Goal: Find specific page/section: Find specific page/section

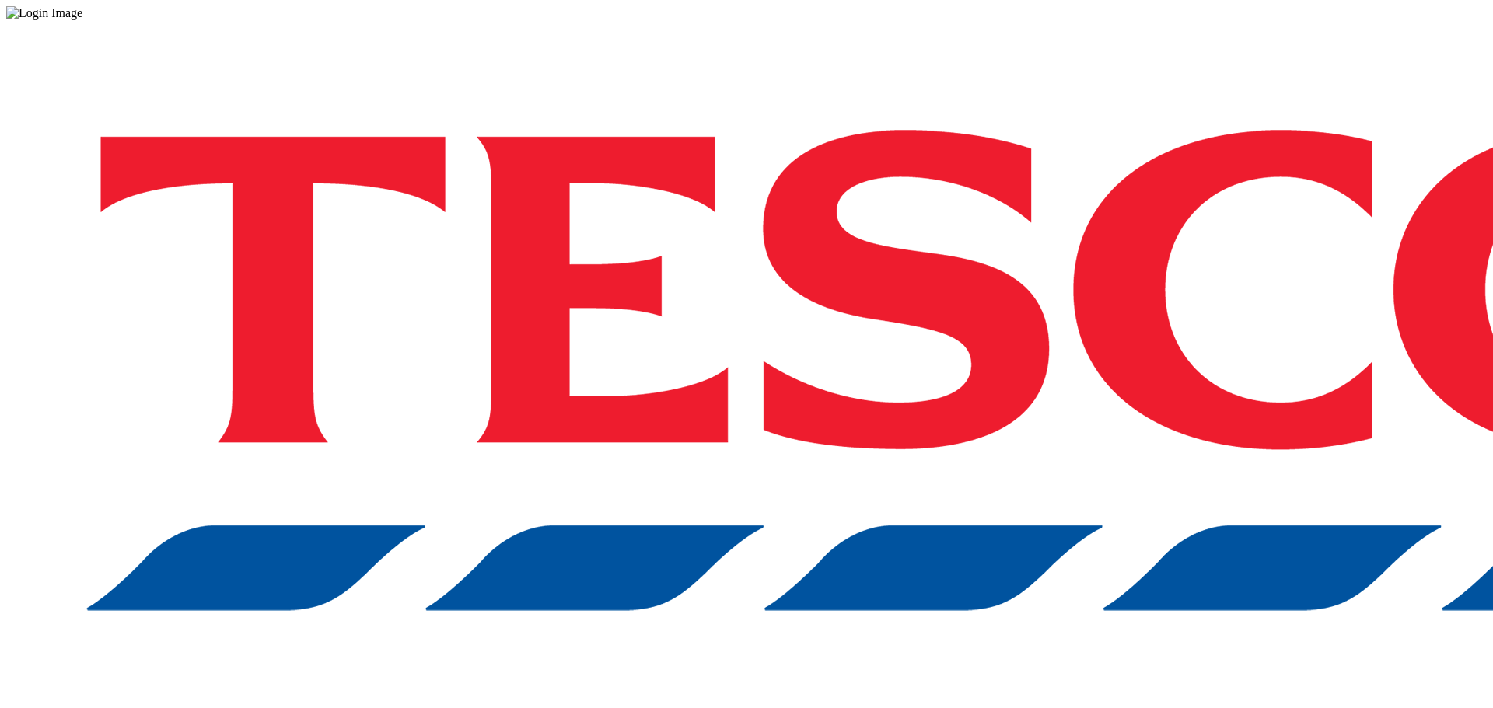
drag, startPoint x: 1114, startPoint y: 435, endPoint x: 1116, endPoint y: 425, distance: 9.6
click at [1114, 435] on div "Log in to the Spectra’s dashboard using Tesco’s credentials. If you don’t have …" at bounding box center [746, 406] width 1480 height 773
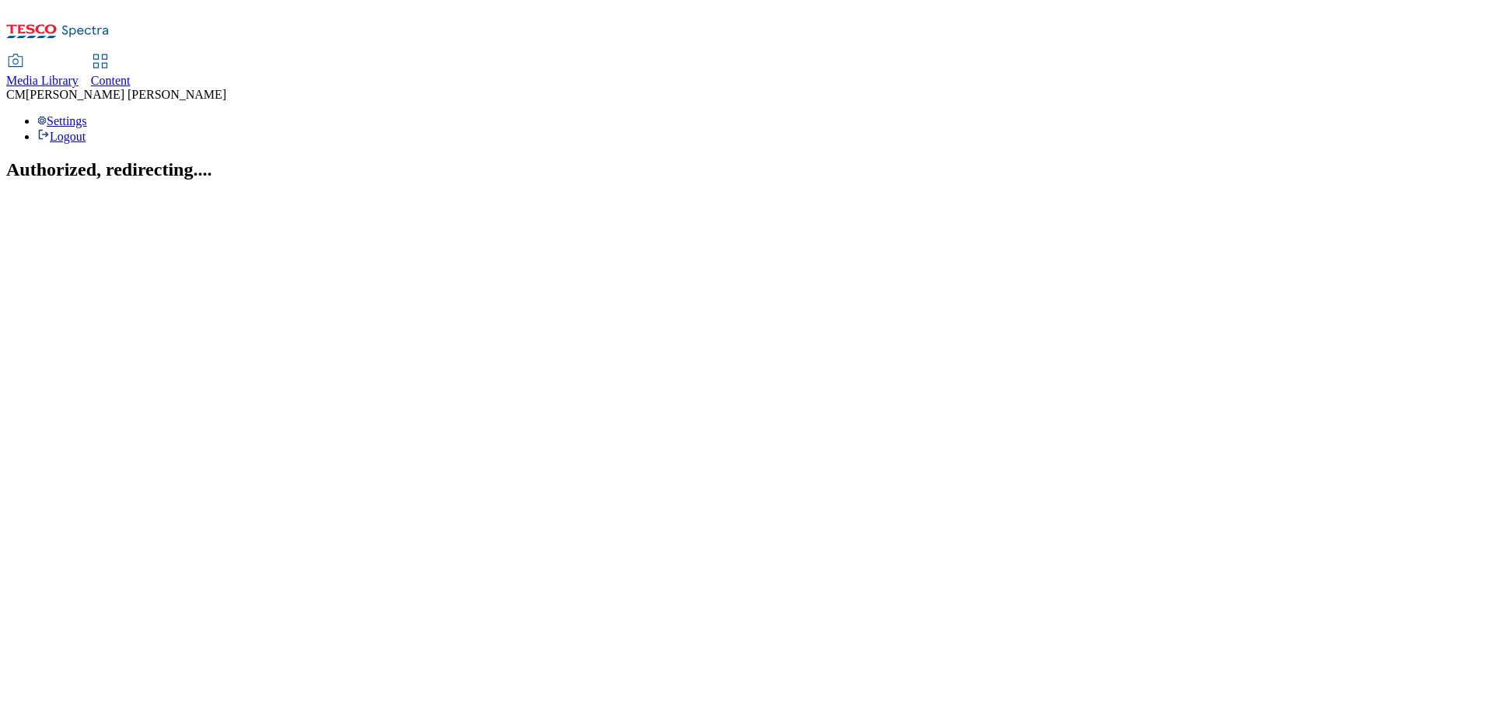
click at [131, 74] on span "Content" at bounding box center [111, 80] width 40 height 13
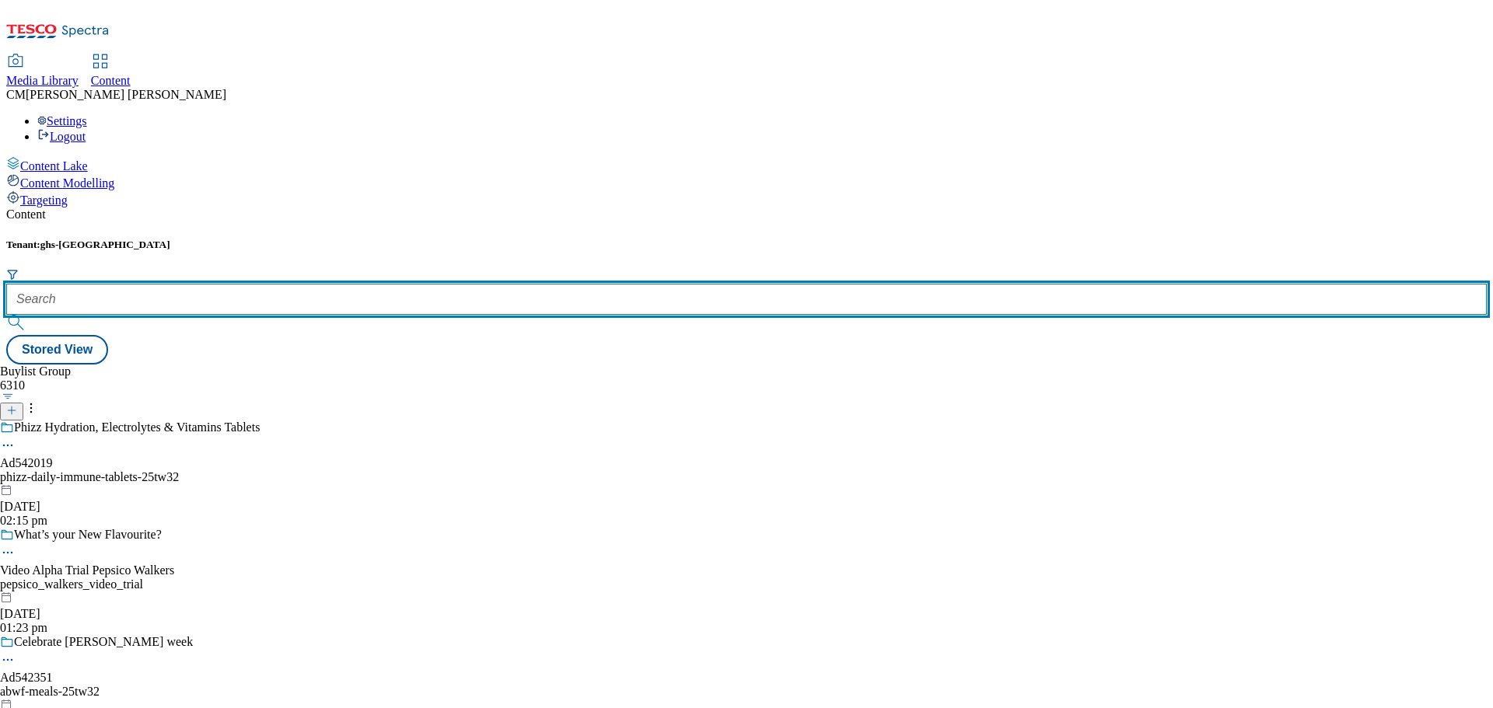
click at [329, 284] on input "text" at bounding box center [746, 299] width 1480 height 31
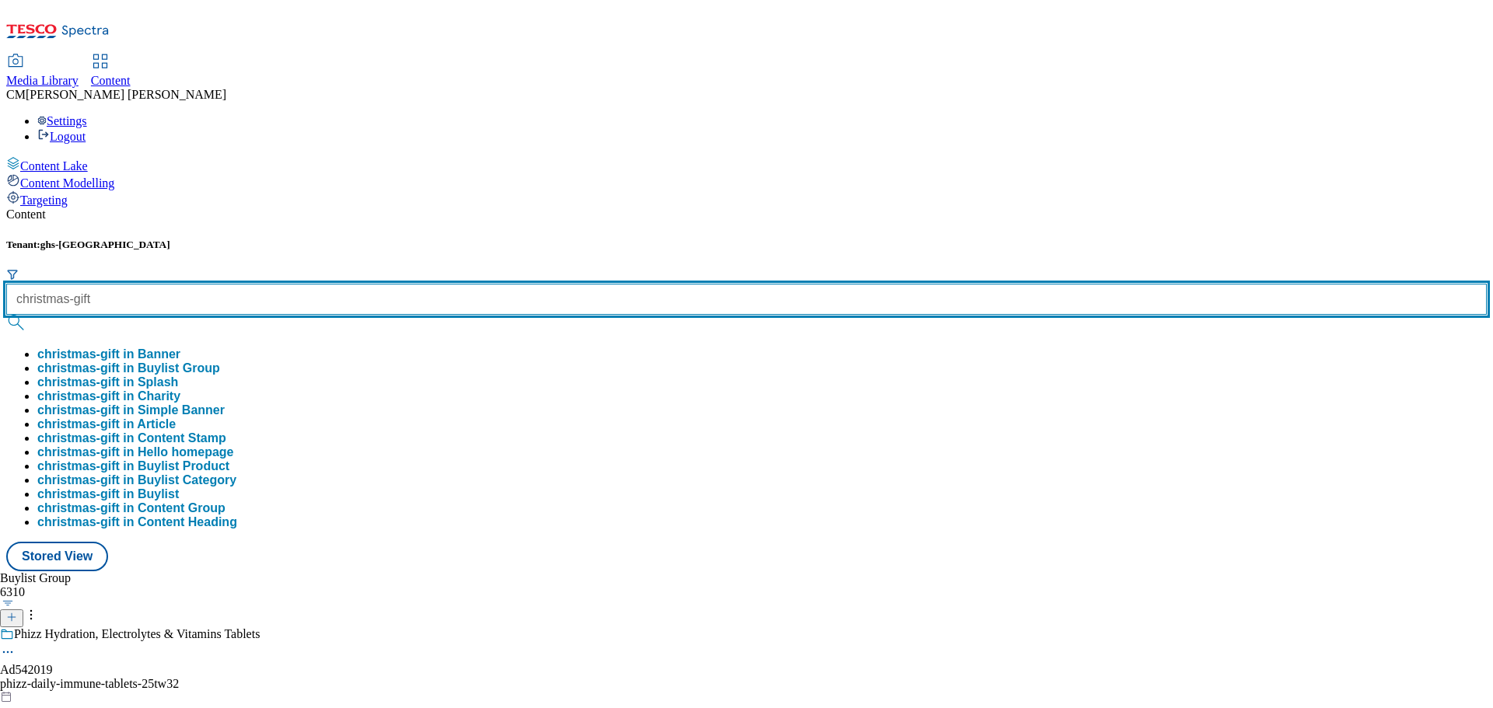
click at [6, 315] on button "submit" at bounding box center [17, 323] width 22 height 16
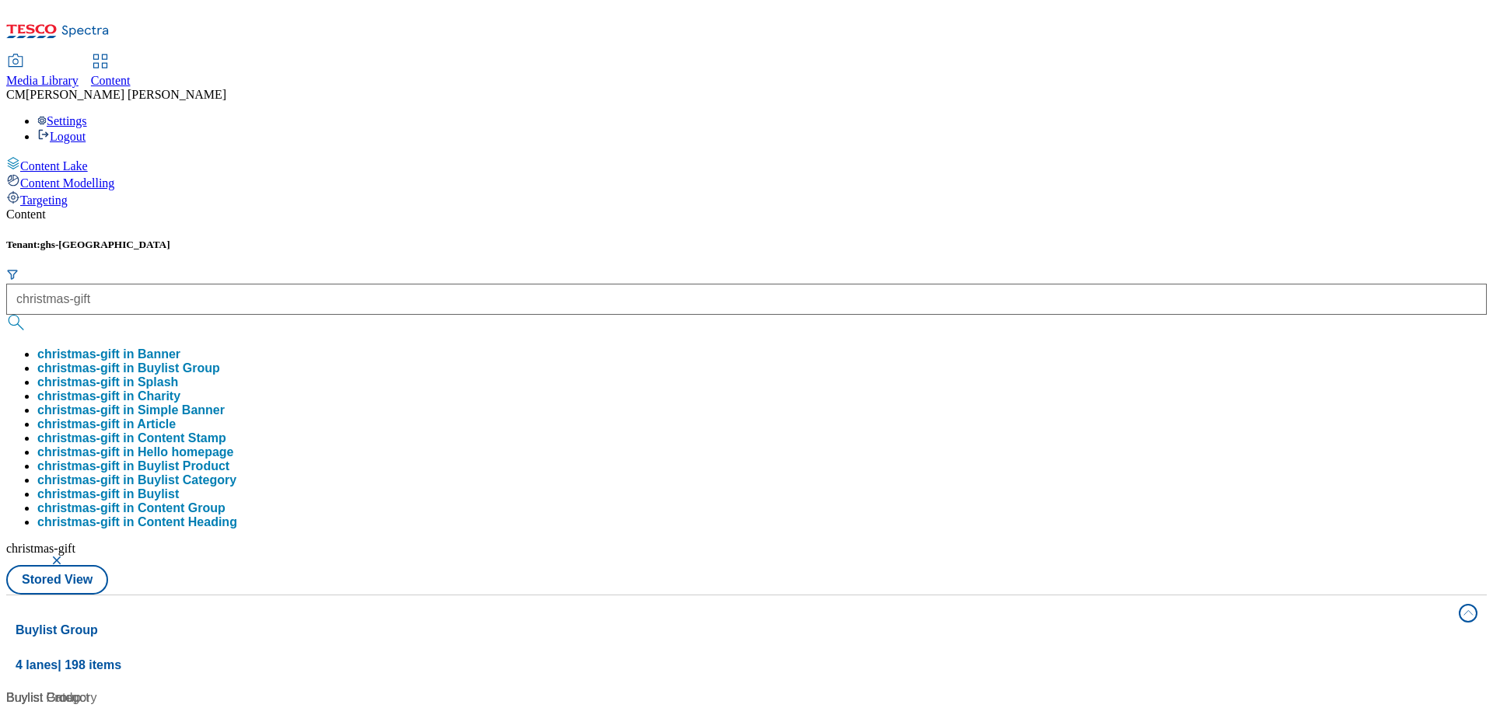
click at [369, 239] on div "Tenant: ghs-uk christmas-gift christmas-gift in Banner christmas-gift in Buylis…" at bounding box center [746, 402] width 1480 height 327
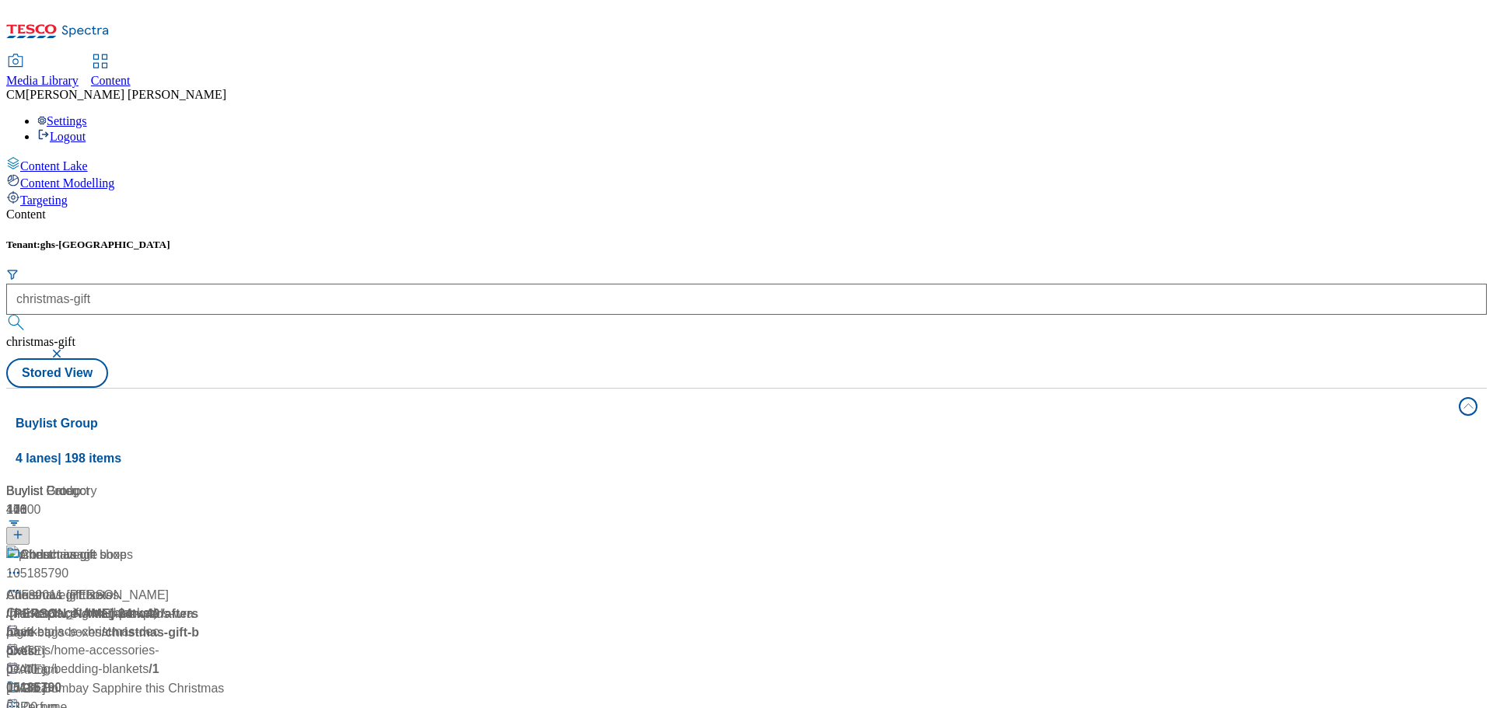
scroll to position [1244, 0]
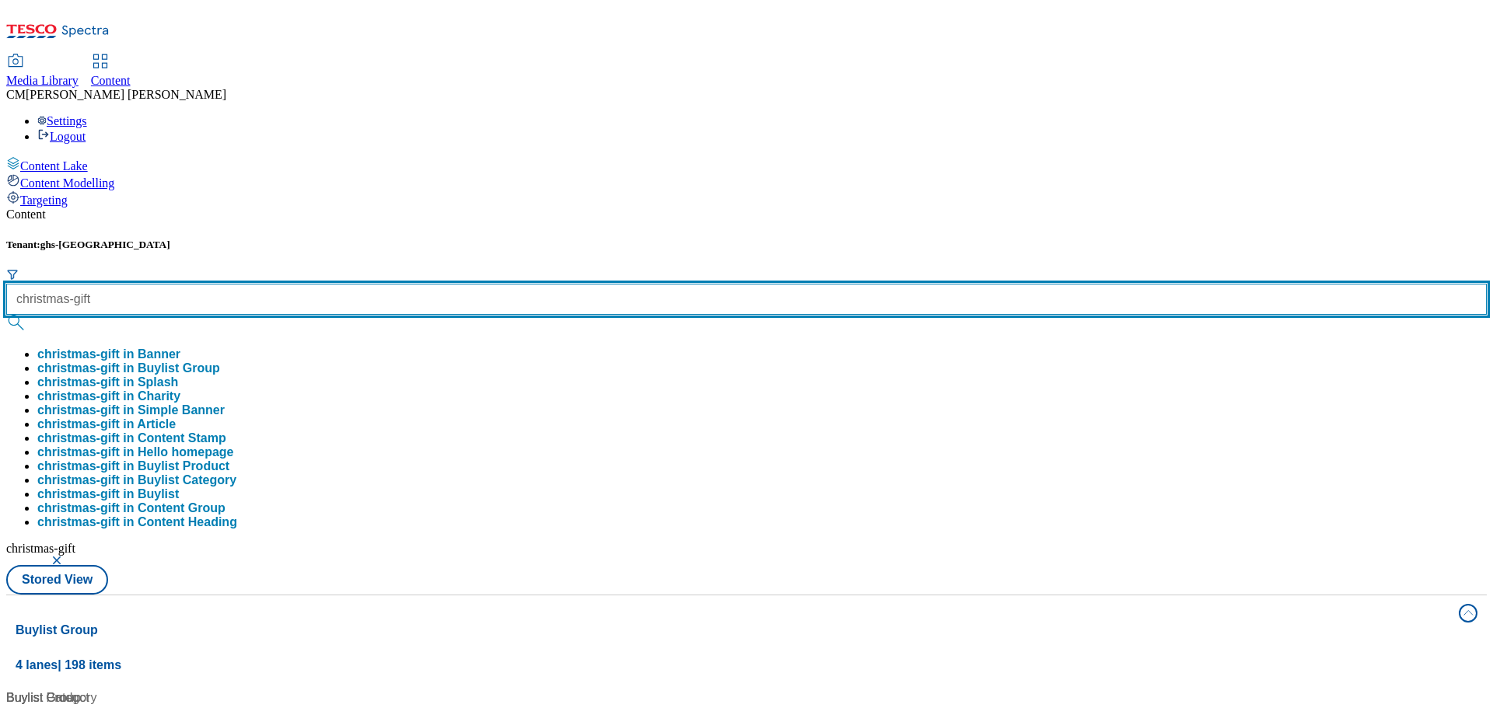
click at [382, 284] on div "christmas-gift christmas-gift in Banner christmas-gift in Buylist Group christm…" at bounding box center [746, 407] width 1480 height 246
type input "christmas-gifts"
click at [6, 315] on button "submit" at bounding box center [17, 323] width 22 height 16
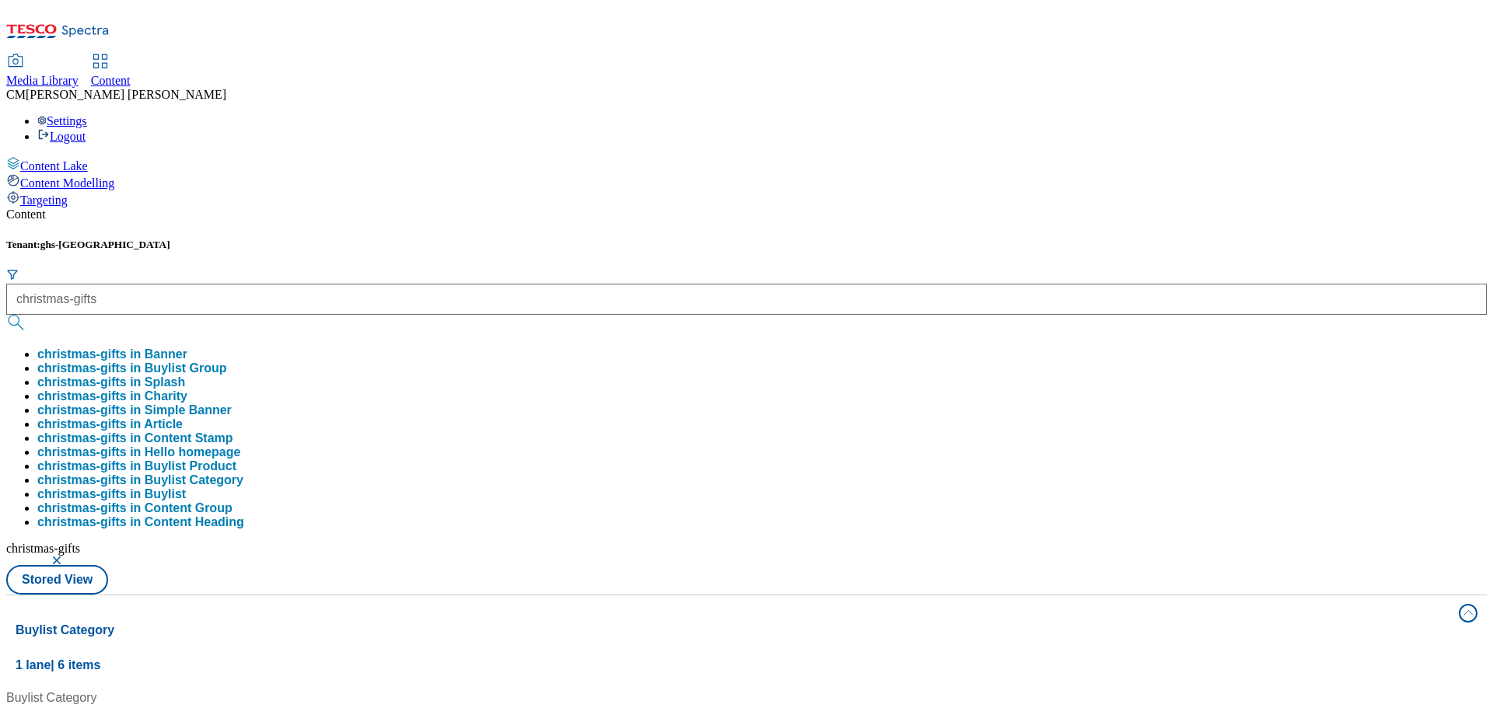
click at [664, 239] on div "Tenant: ghs-uk christmas-gifts christmas-gifts in Banner christmas-gifts in Buy…" at bounding box center [746, 417] width 1480 height 356
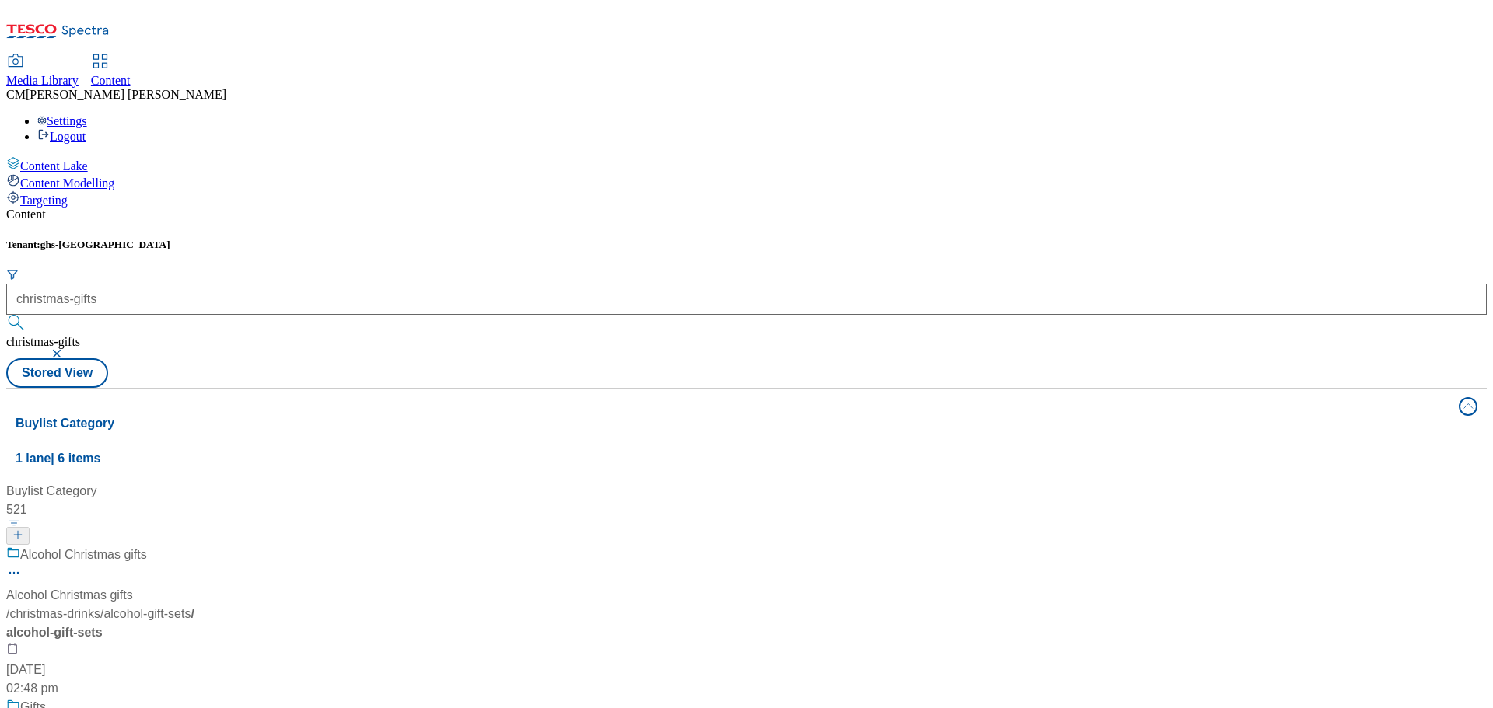
scroll to position [233, 0]
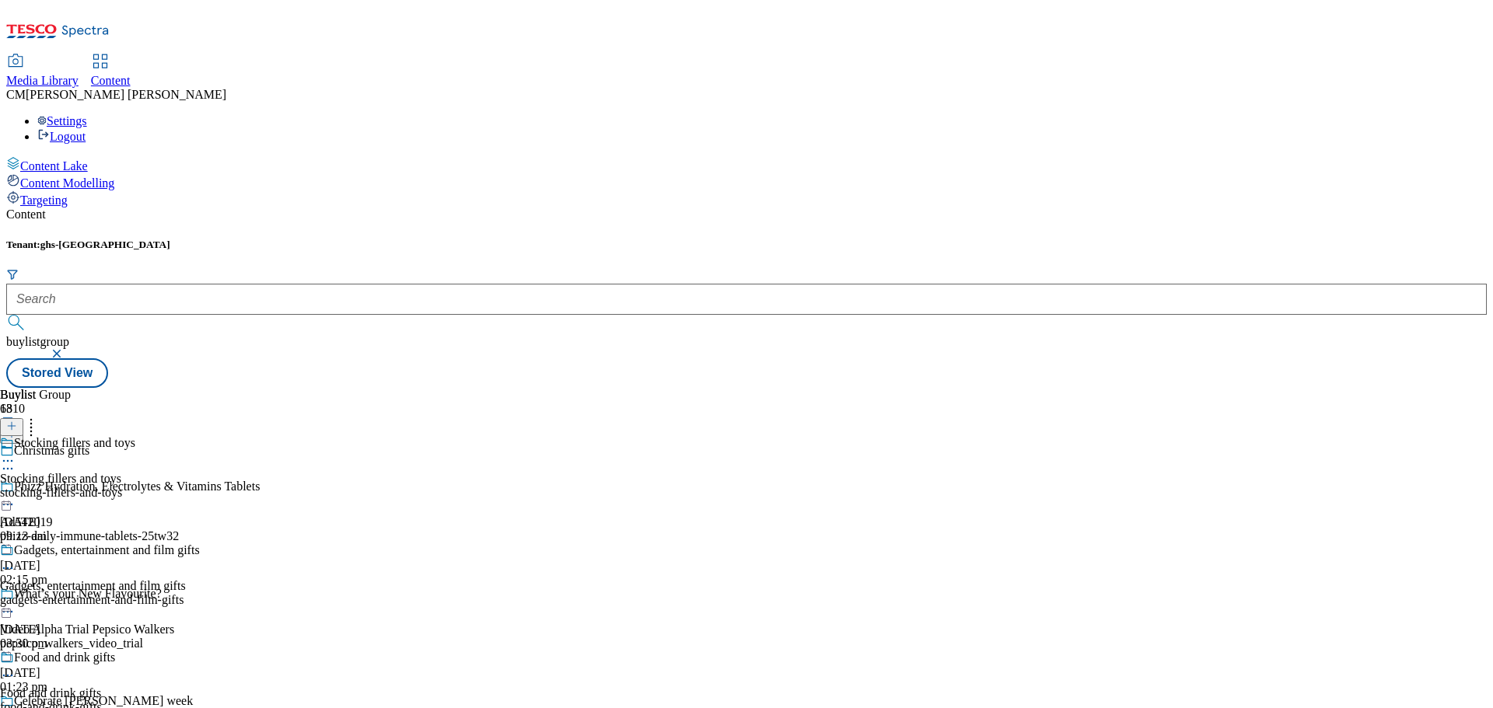
scroll to position [622, 0]
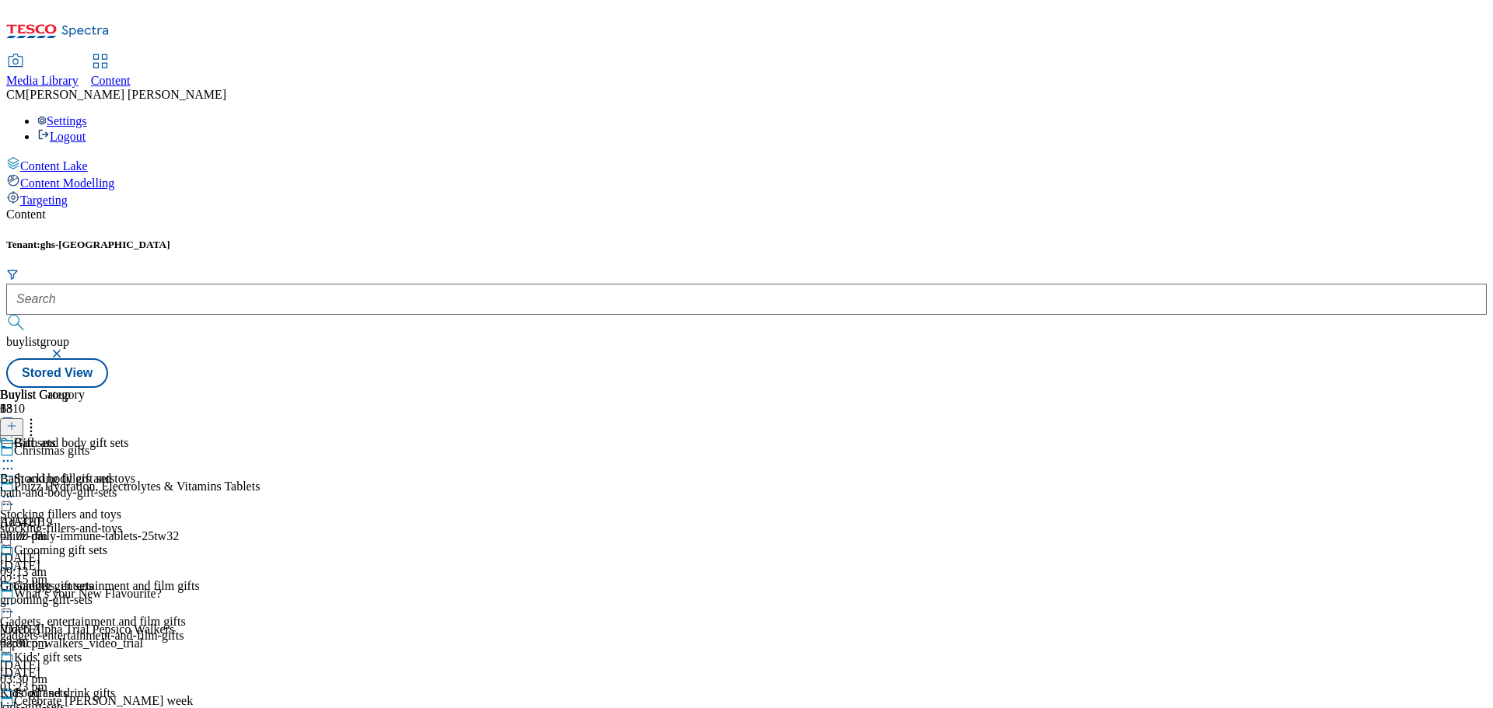
scroll to position [700, 0]
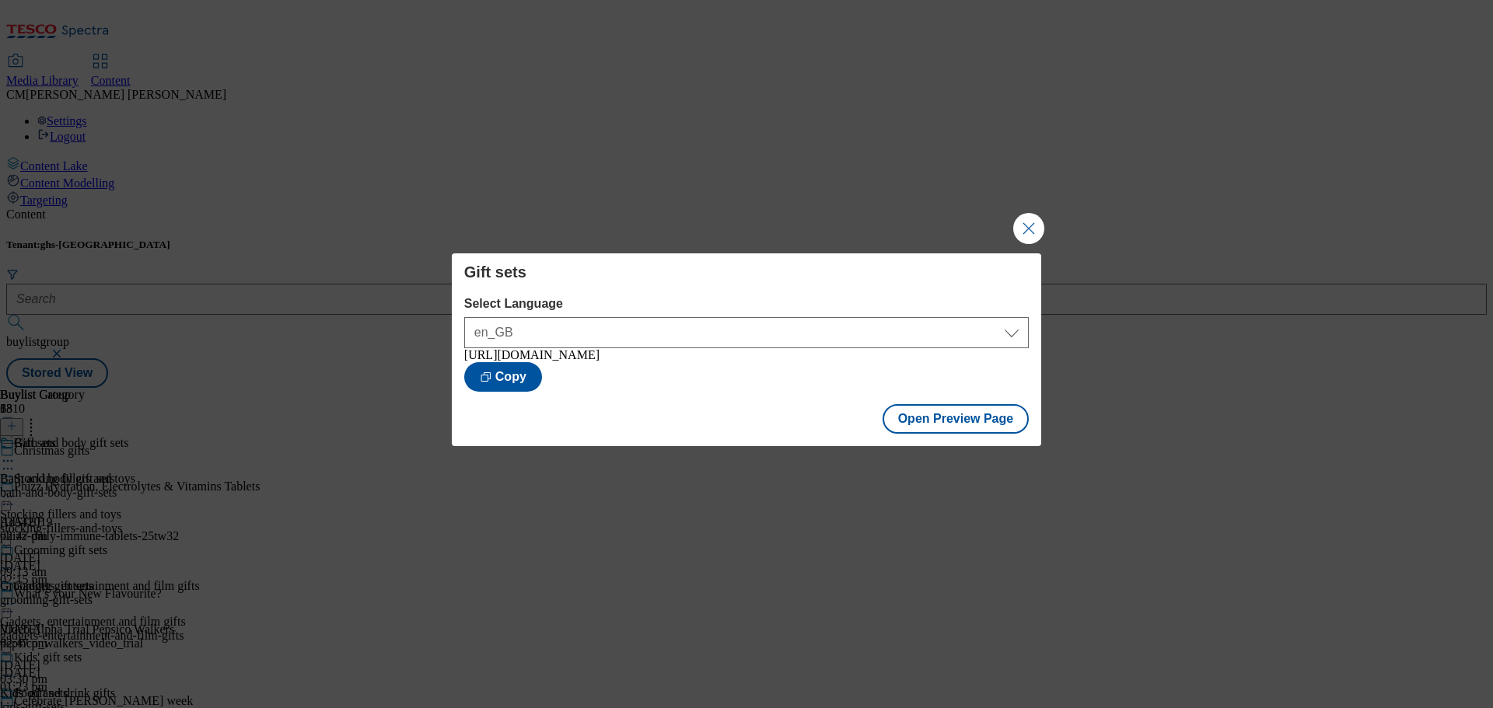
drag, startPoint x: 468, startPoint y: 372, endPoint x: 491, endPoint y: 391, distance: 29.3
click at [491, 362] on div "https://www.tesco.com/groceries/en-GB/buylists/christmas-gifts/gift-sets?previe…" at bounding box center [746, 355] width 564 height 14
copy div "https://www.tesco.com/groceries/en-GB/buylists/christmas-gifts/gift-sets"
click at [1026, 219] on button "Close Modal" at bounding box center [1028, 228] width 31 height 31
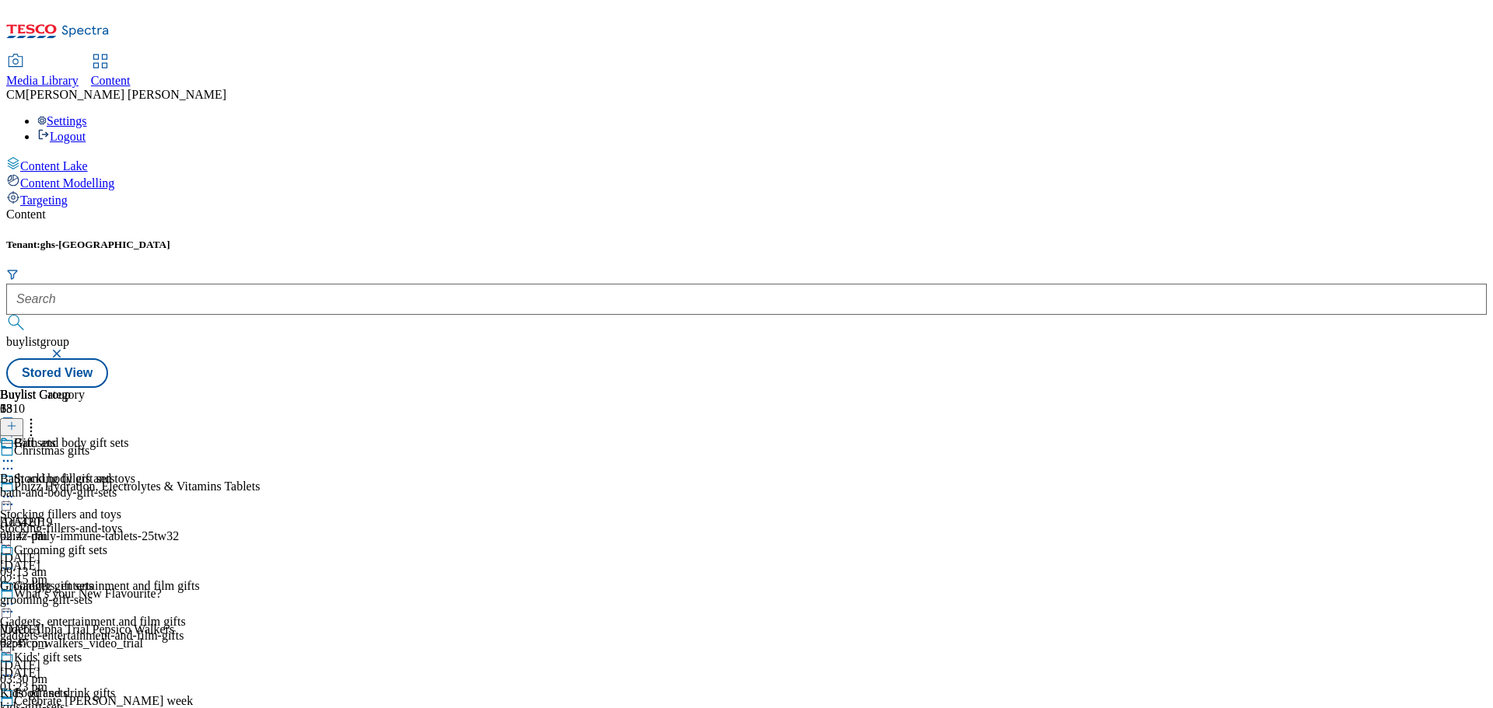
click at [16, 453] on icon at bounding box center [8, 461] width 16 height 16
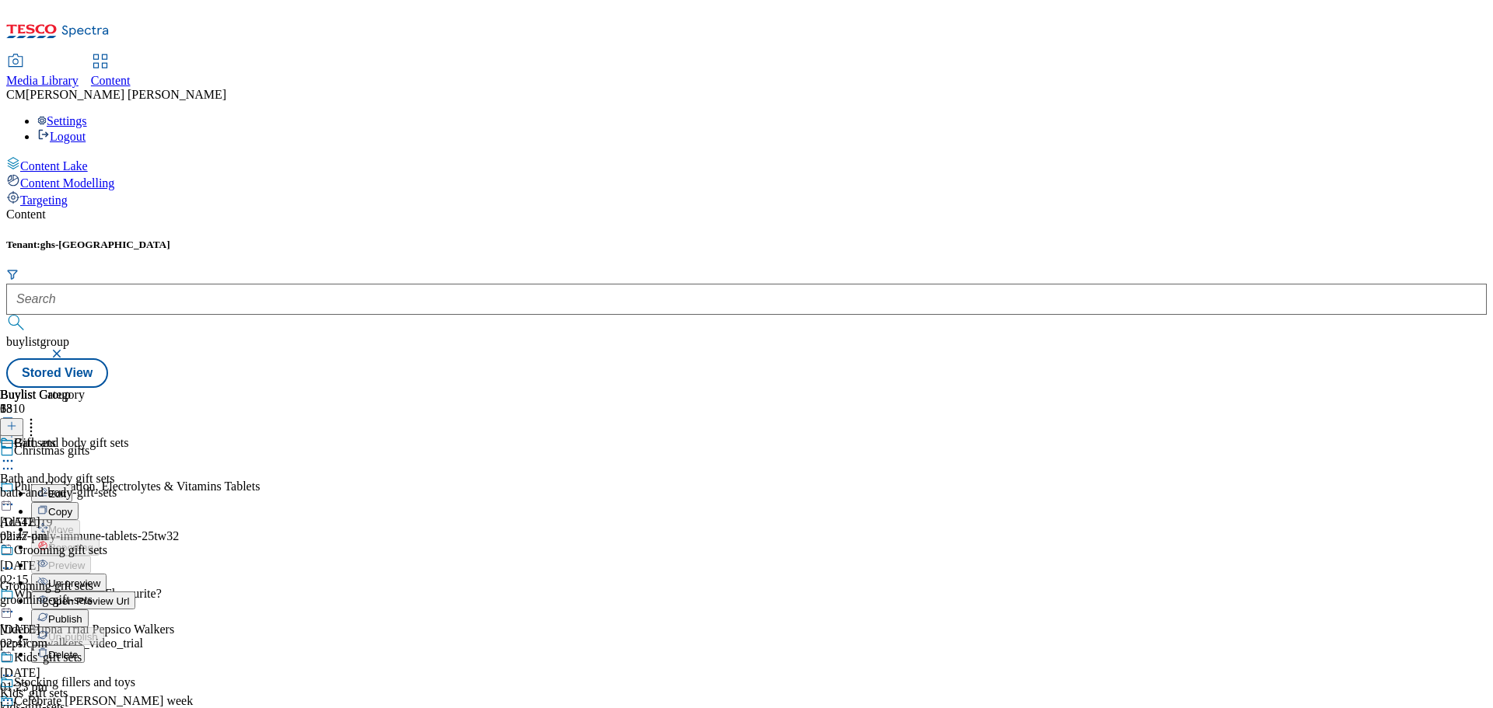
click at [107, 574] on button "Un-preview" at bounding box center [68, 583] width 75 height 18
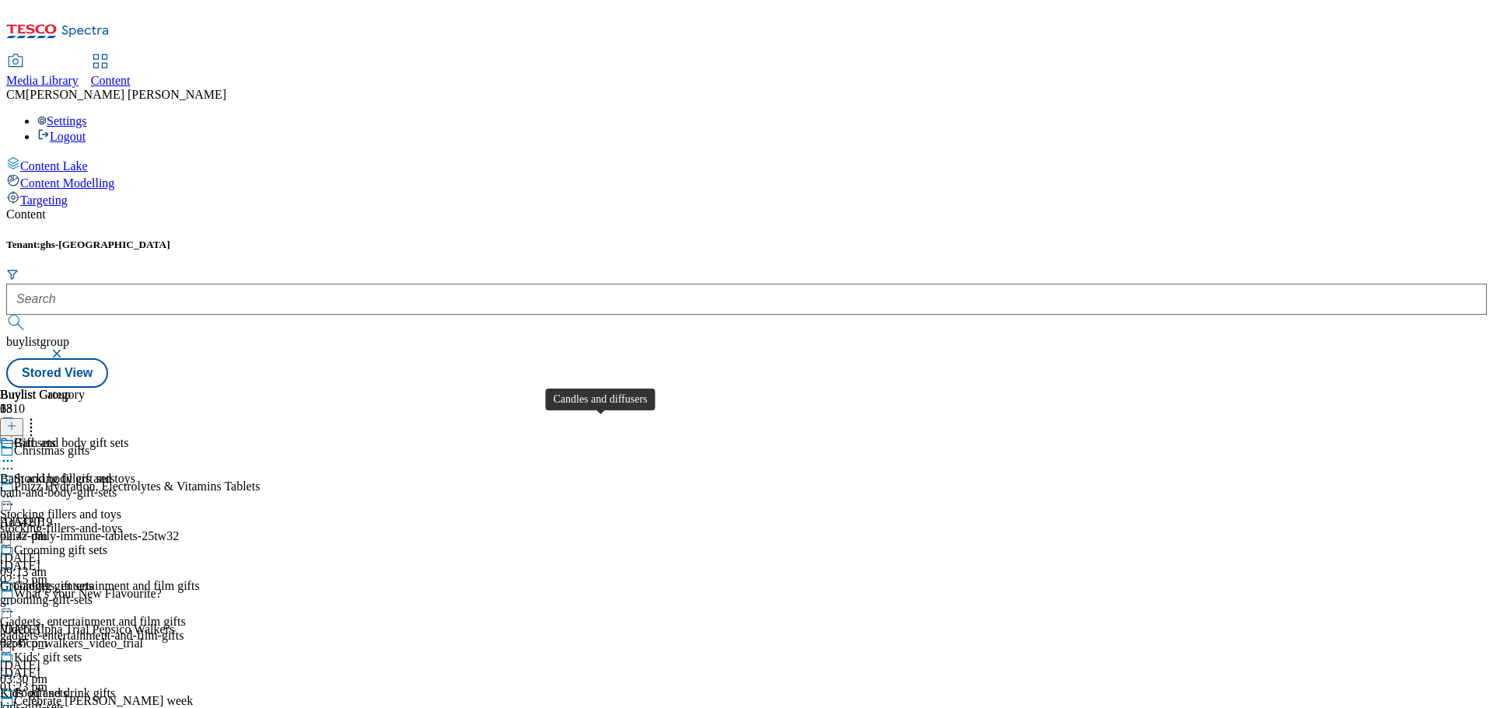
scroll to position [2496, 0]
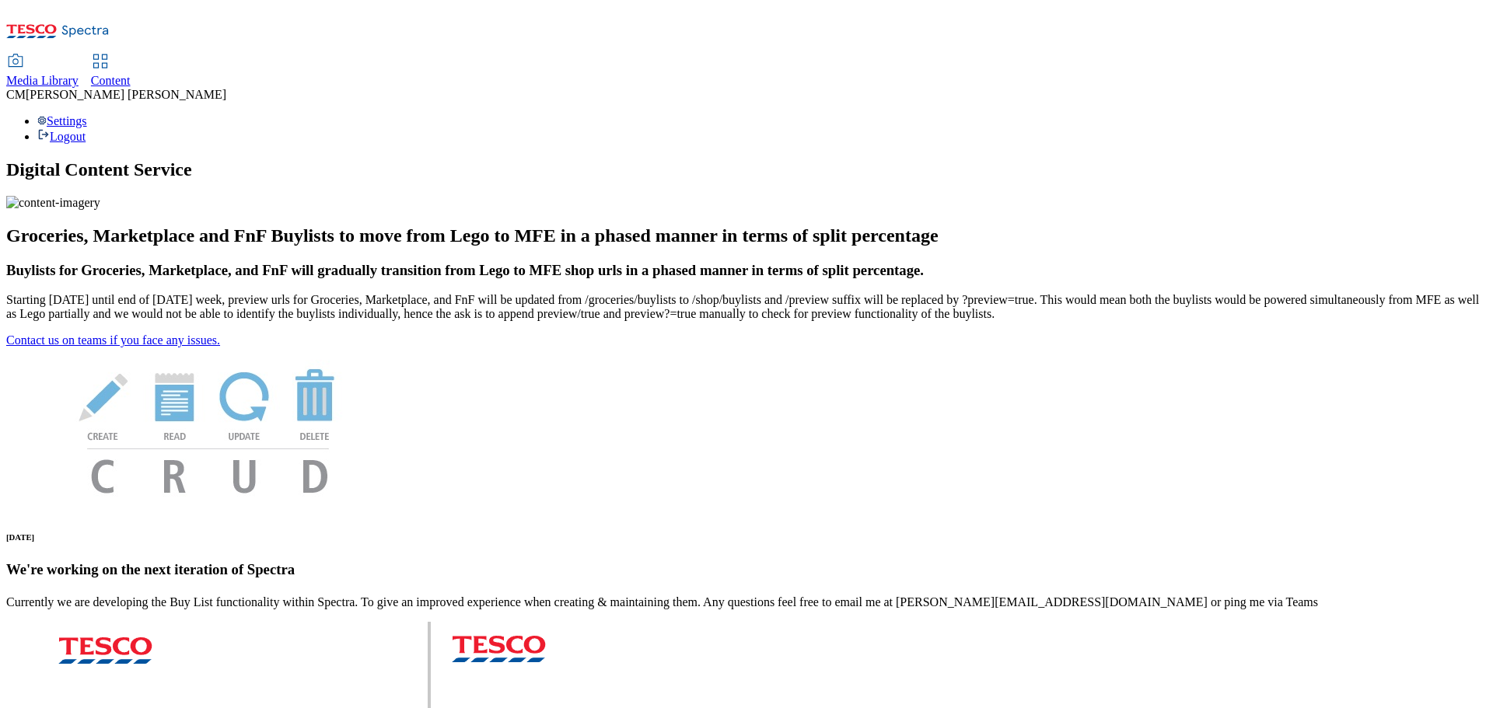
click at [131, 74] on span "Content" at bounding box center [111, 80] width 40 height 13
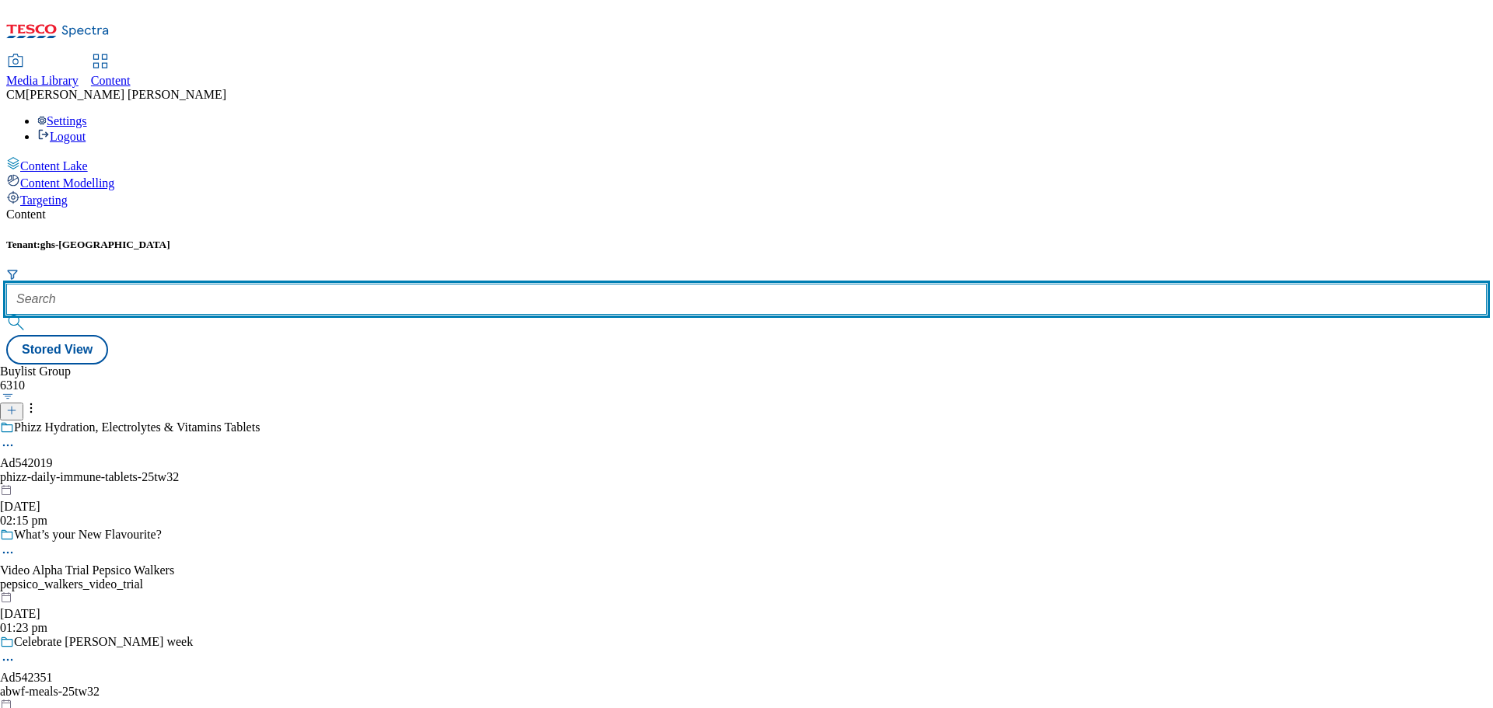
click at [358, 284] on input "text" at bounding box center [746, 299] width 1480 height 31
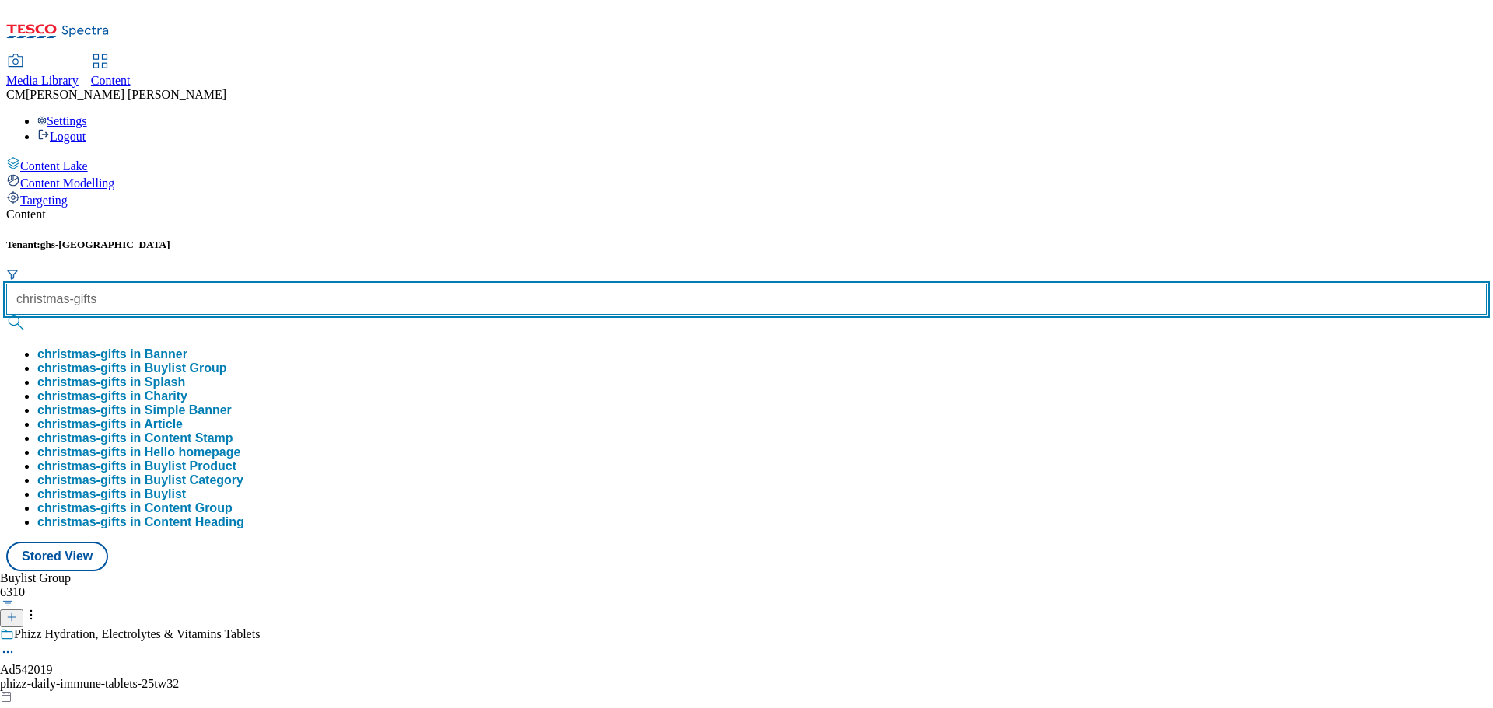
type input "christmas-gifts"
click at [6, 315] on button "submit" at bounding box center [17, 323] width 22 height 16
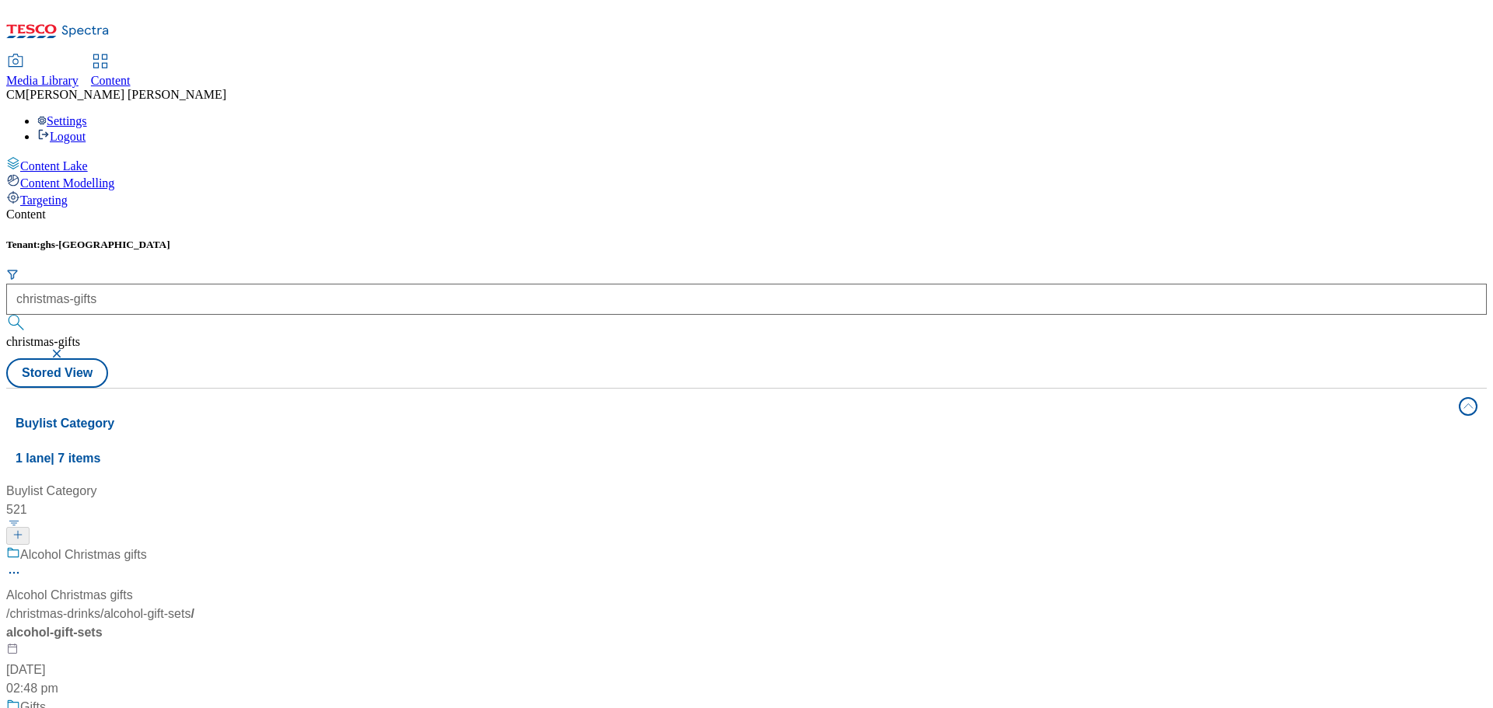
click at [603, 239] on div "Tenant: ghs-uk christmas-gifts christmas-gifts Stored View" at bounding box center [746, 313] width 1480 height 149
click at [1433, 389] on button "Buylist Category 1 lane | 7 items" at bounding box center [746, 432] width 1480 height 87
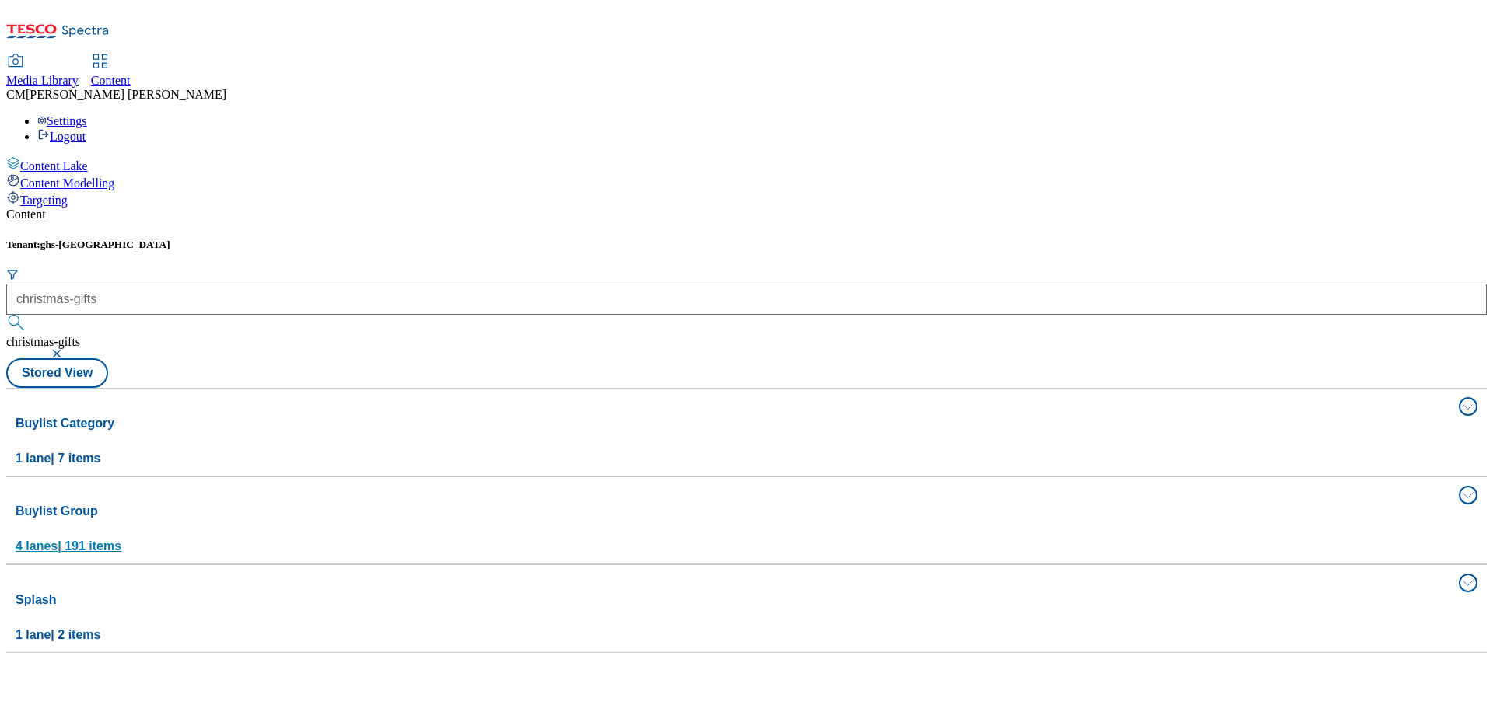
click at [121, 540] on span "4 lanes | 191 items" at bounding box center [69, 546] width 106 height 13
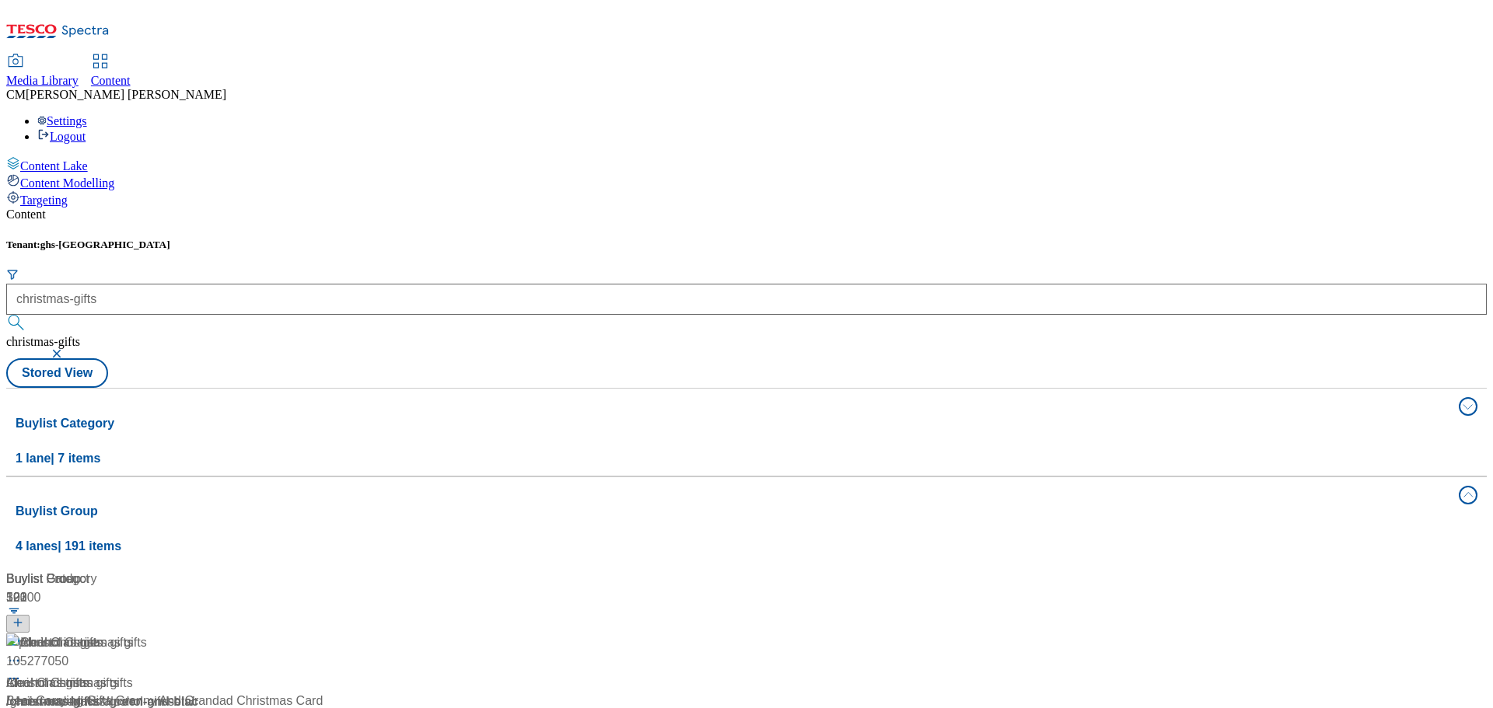
click at [244, 634] on div "Christmas gifts Christmas gifts / christmas-gifts [DATE] 02:35 pm" at bounding box center [125, 701] width 238 height 134
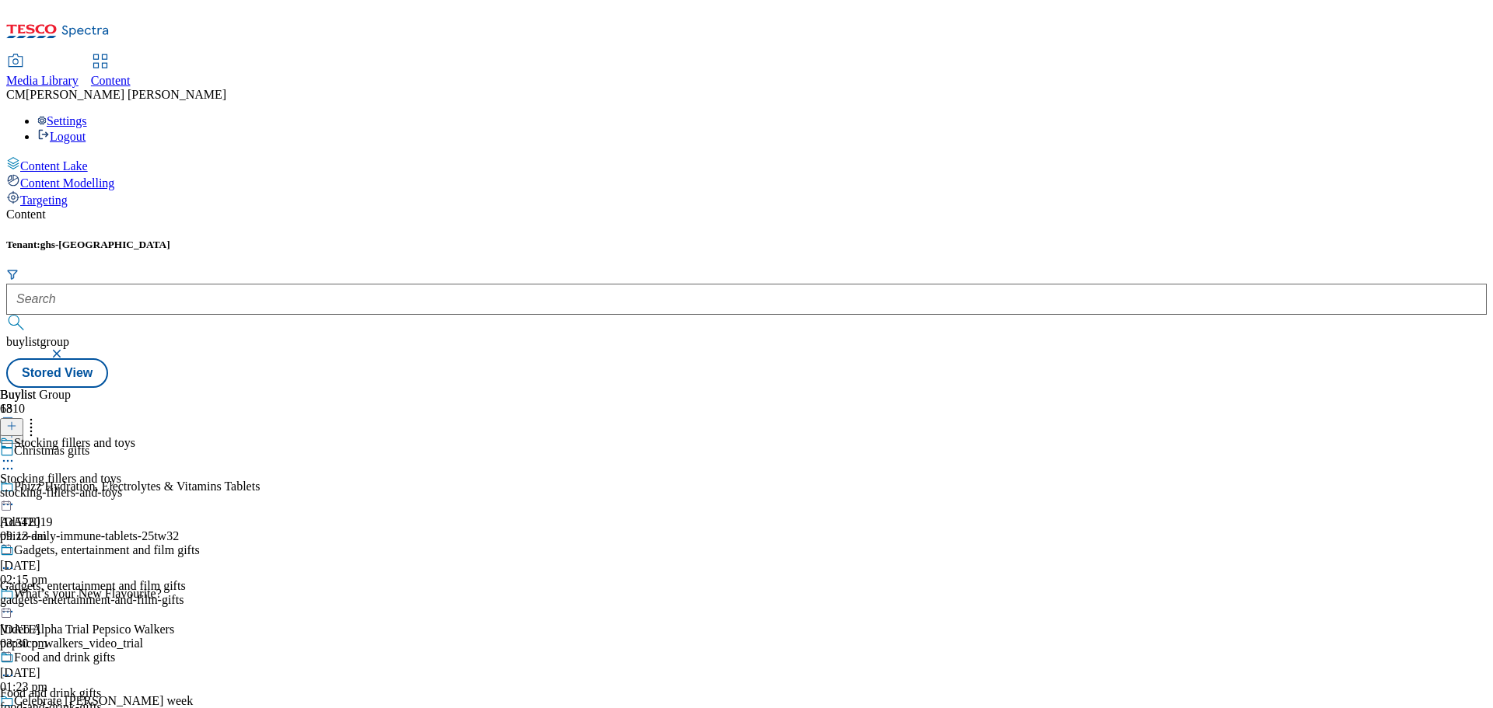
scroll to position [832, 0]
